Goal: Task Accomplishment & Management: Manage account settings

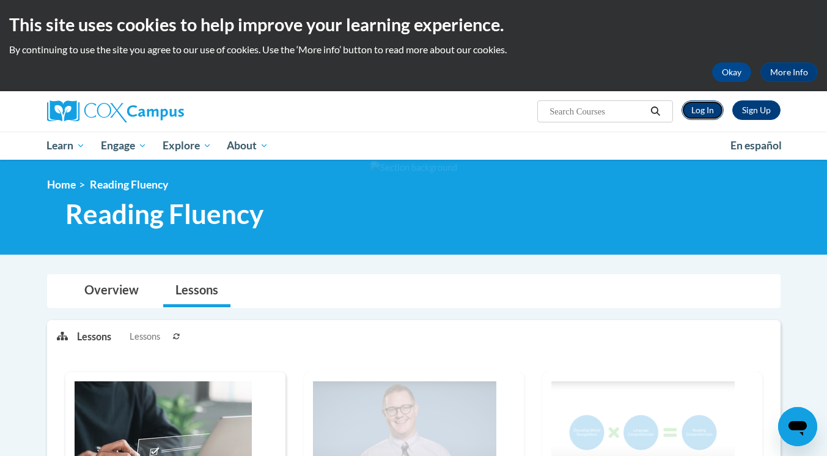
click at [689, 109] on link "Log In" at bounding box center [703, 110] width 42 height 20
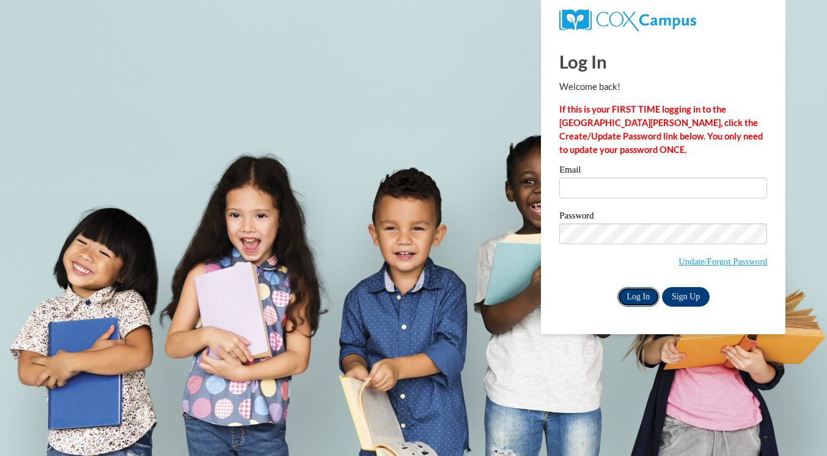
click at [640, 294] on input "Log In" at bounding box center [639, 297] width 43 height 20
click at [627, 188] on input "Email" at bounding box center [664, 187] width 208 height 21
type input "kmberger@waukesha.k12.wi.us"
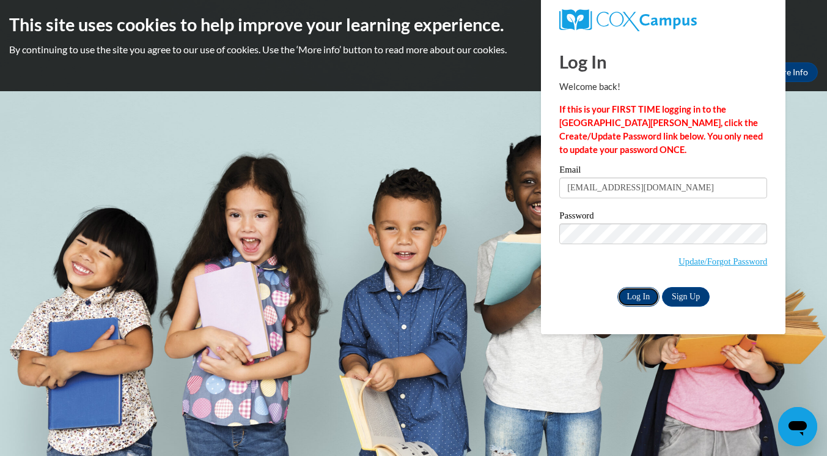
click at [638, 297] on input "Log In" at bounding box center [639, 297] width 43 height 20
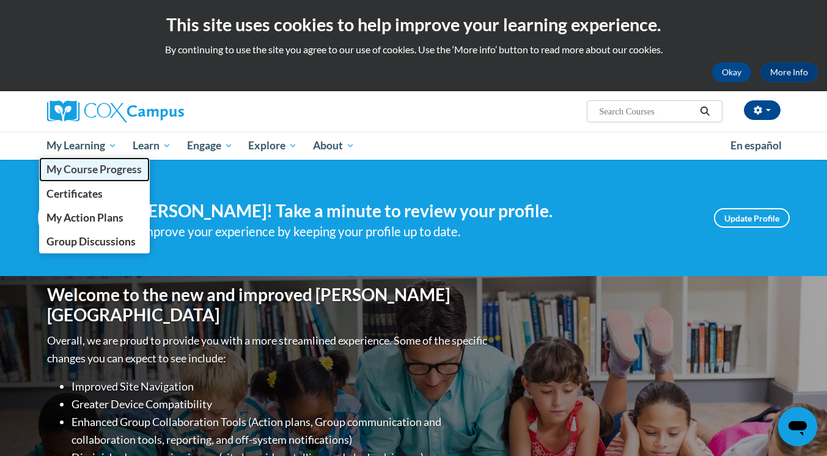
click at [106, 172] on span "My Course Progress" at bounding box center [93, 169] width 95 height 13
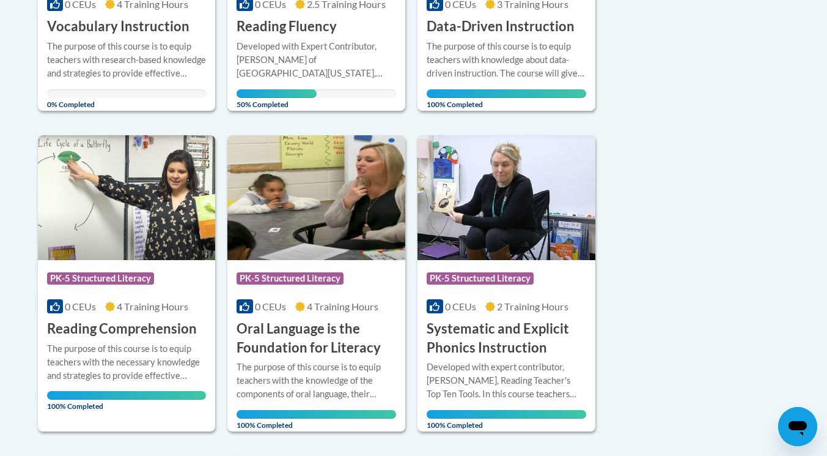
scroll to position [484, 0]
